Goal: Task Accomplishment & Management: Use online tool/utility

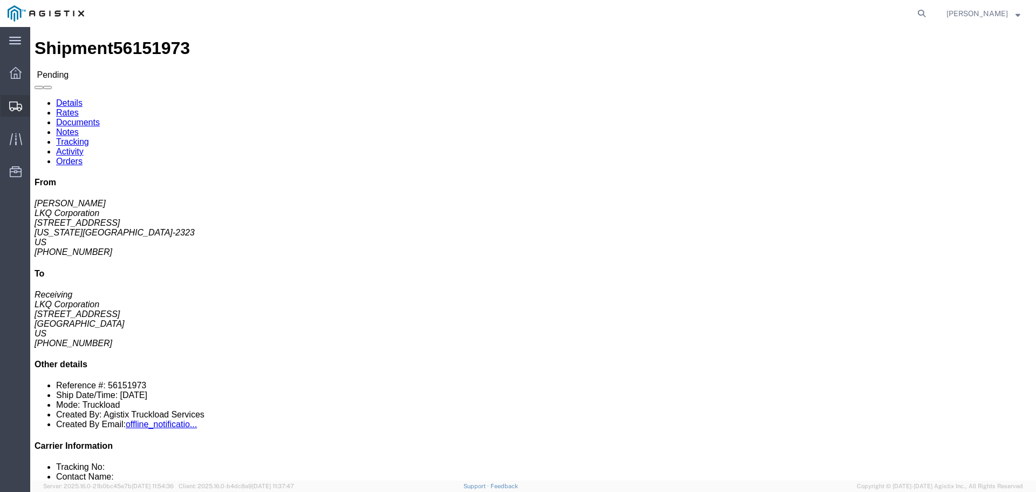
click at [37, 106] on span "Shipments" at bounding box center [34, 106] width 8 height 22
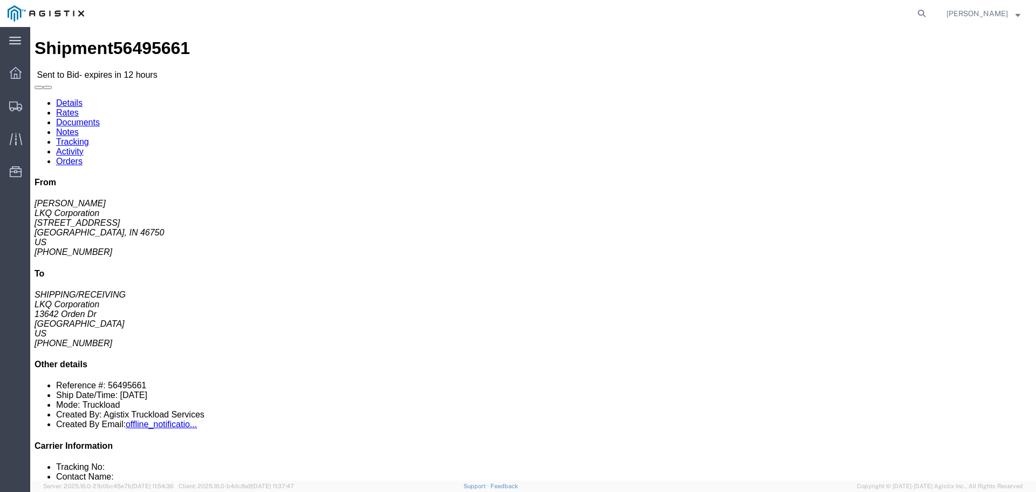
click button "button"
click link "Enter / Modify Bid"
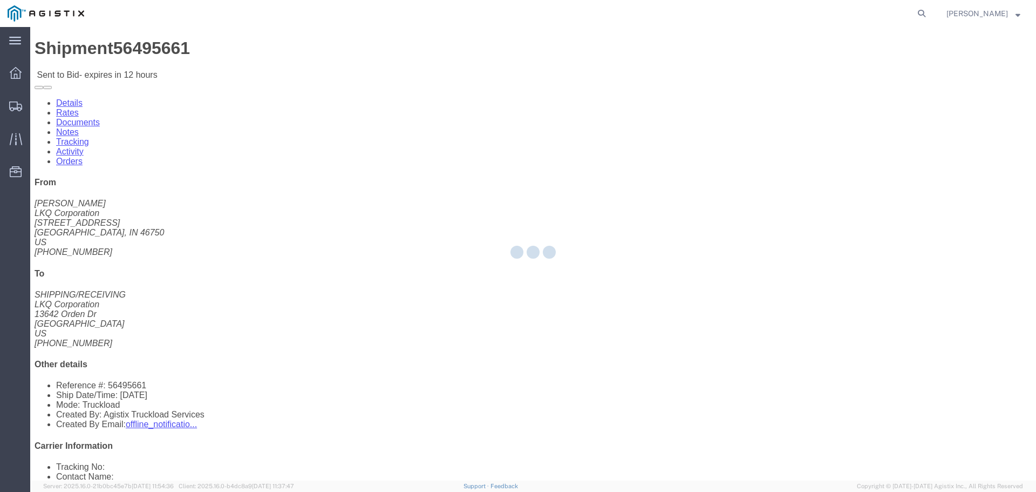
select select "22593"
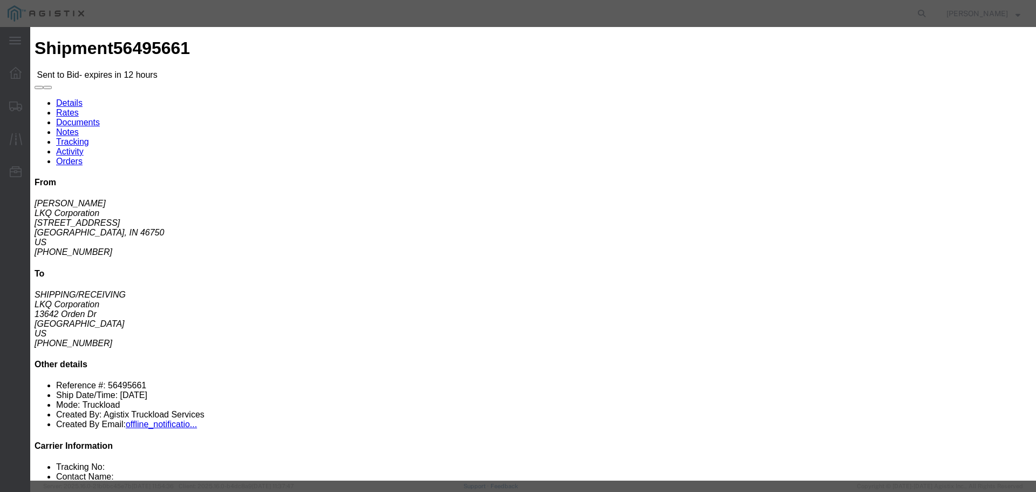
drag, startPoint x: 553, startPoint y: 98, endPoint x: 554, endPoint y: 104, distance: 6.0
click select "Select Rail TL Standard 3 - 5 Day"
select select "41882"
click select "Select Rail TL Standard 3 - 5 Day"
click input "text"
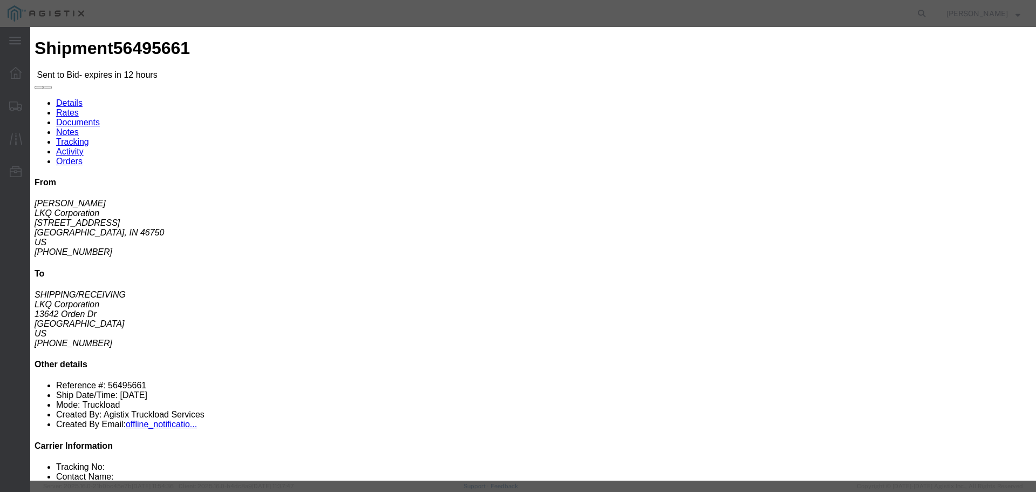
type input "1"
click input "number"
type input "3000"
click button "Submit"
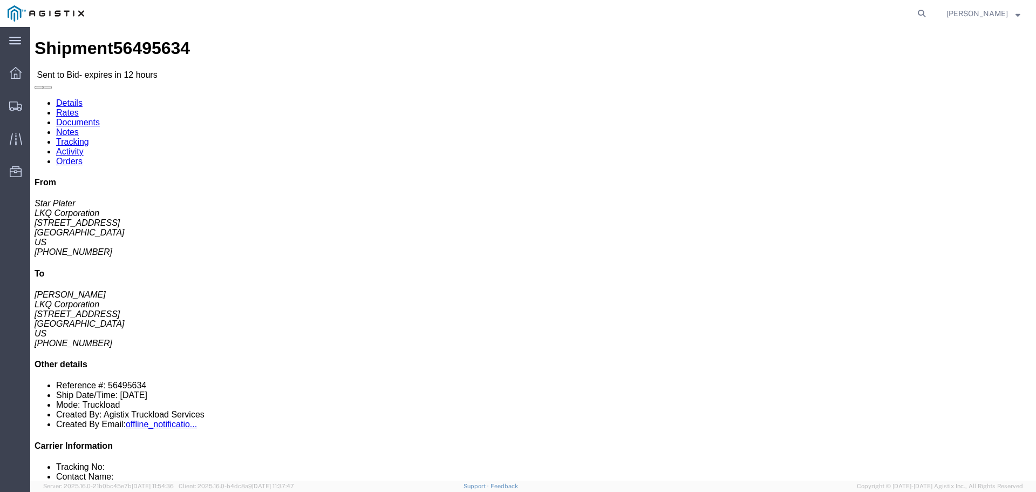
click icon "button"
click button
click link "Enter / Modify Bid"
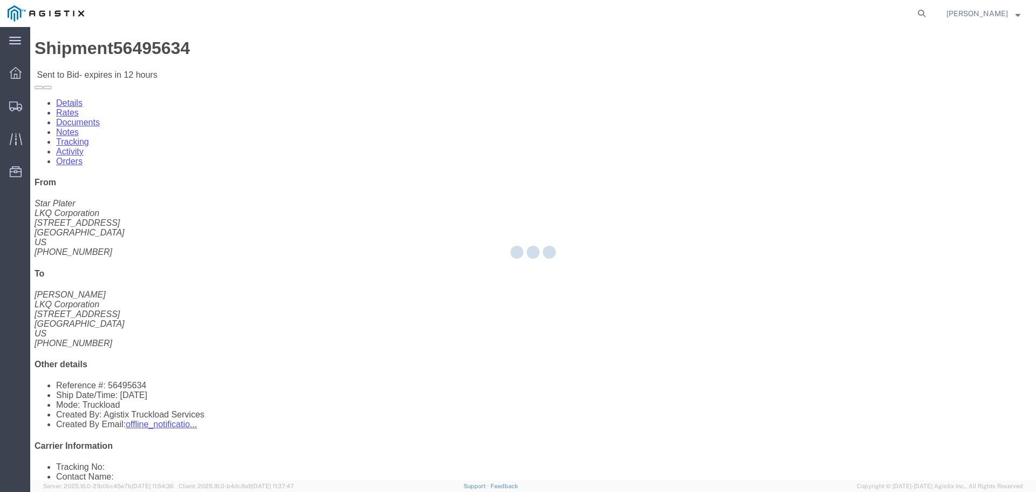
select select "22593"
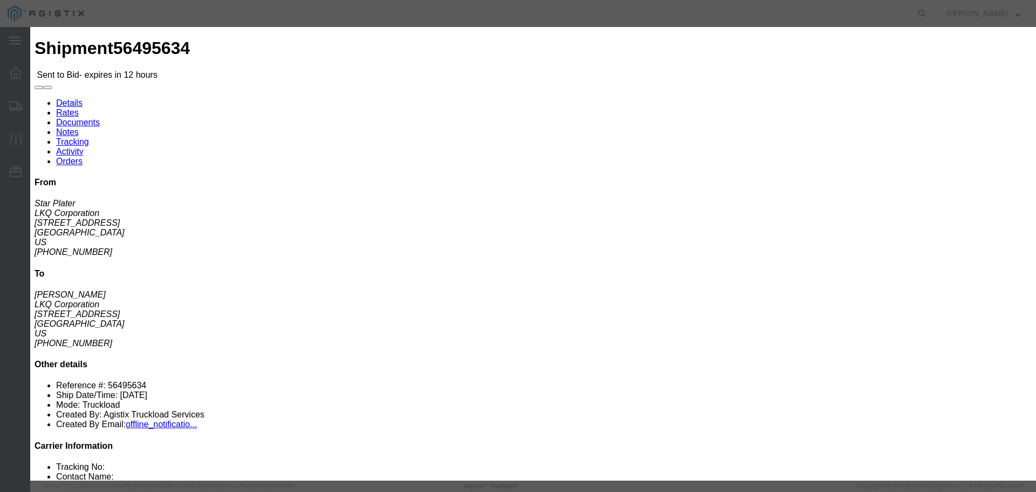
click select "Select Rail TL Standard 3 - 5 Day"
select select "41882"
click select "Select Rail TL Standard 3 - 5 Day"
click input "text"
type input "1"
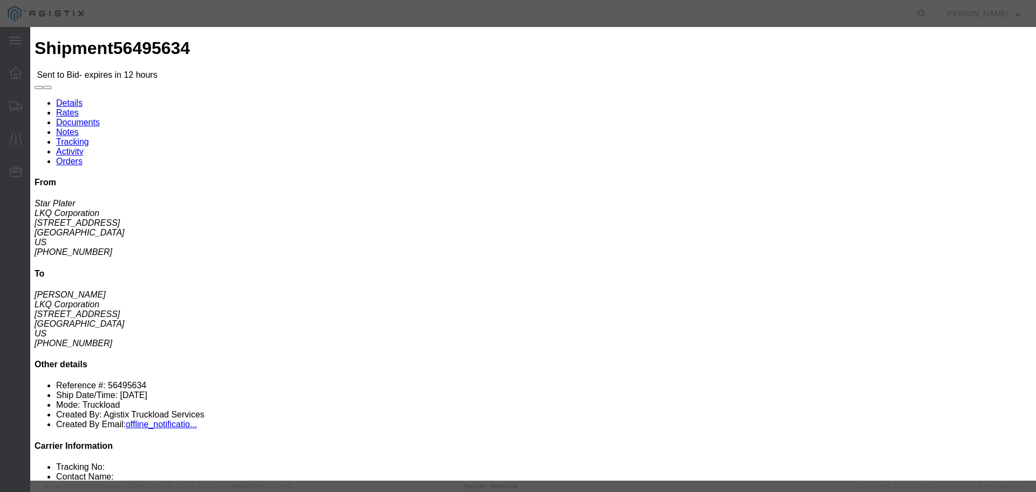
click input "number"
type input "455"
click button "Submit"
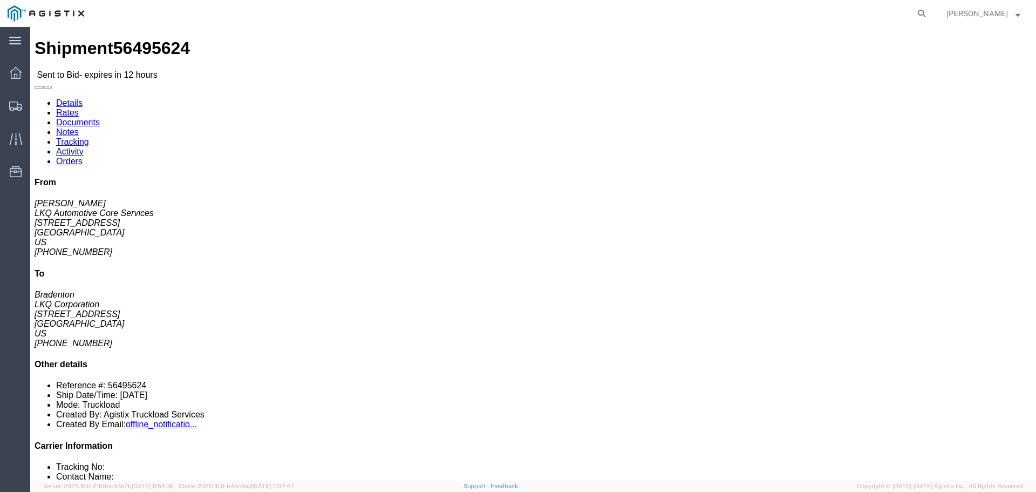
click button "button"
click link "Enter / Modify Bid"
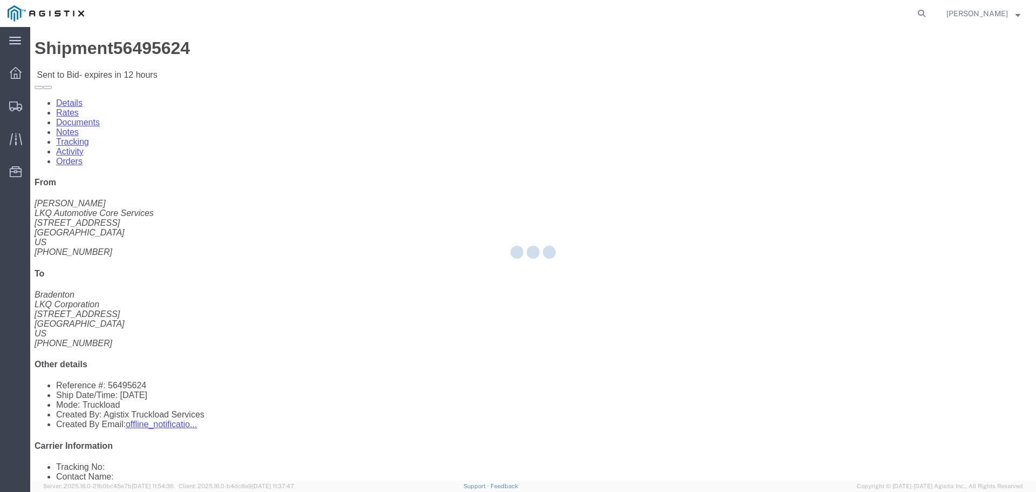
select select "22593"
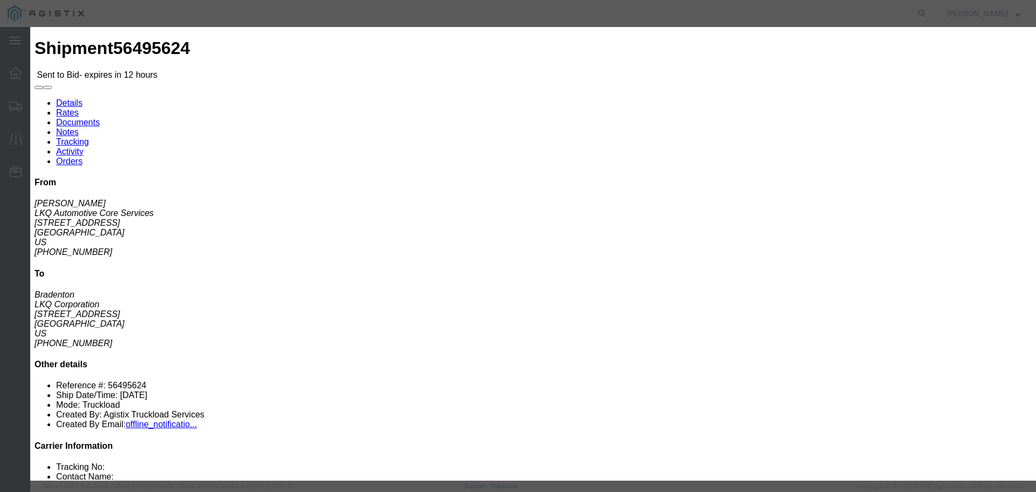
click select "Select Rail TL Standard 3 - 5 Day"
select select "41882"
click select "Select Rail TL Standard 3 - 5 Day"
click input "text"
type input "1"
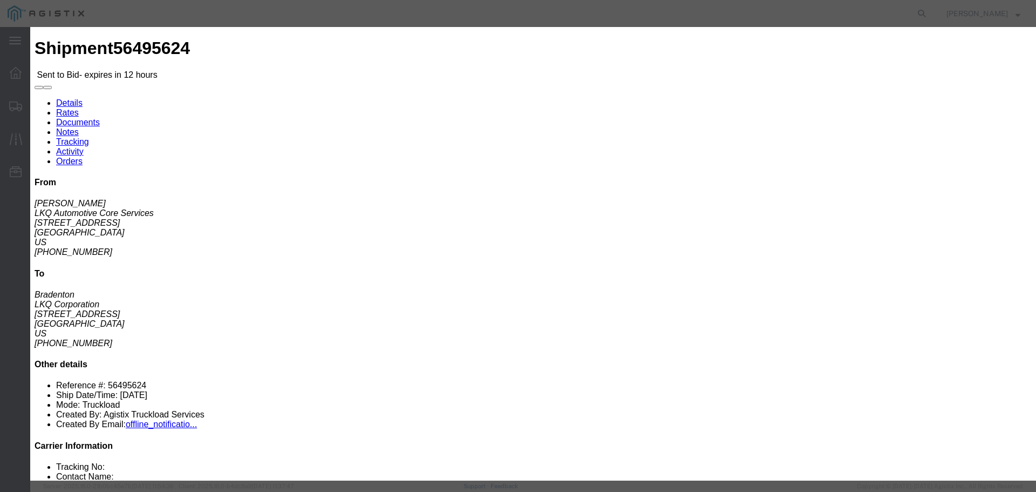
click input "number"
type input "3085"
click button "Submit"
